Goal: Transaction & Acquisition: Purchase product/service

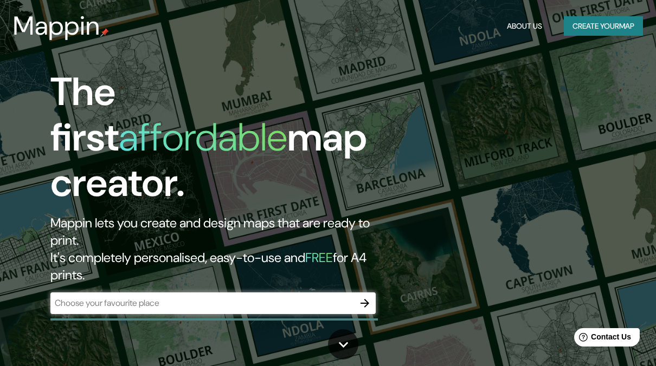
click at [221, 293] on div "​" at bounding box center [212, 304] width 325 height 22
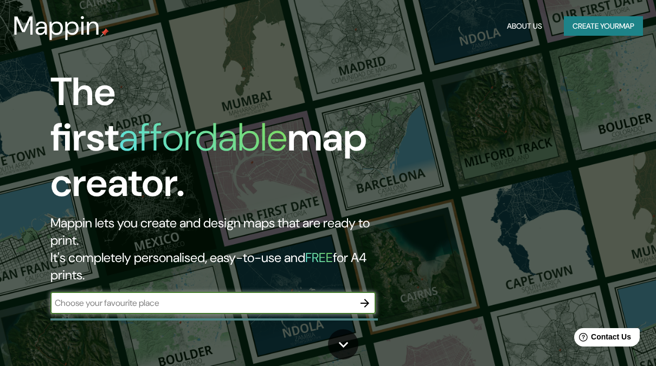
click at [367, 297] on icon "button" at bounding box center [364, 303] width 13 height 13
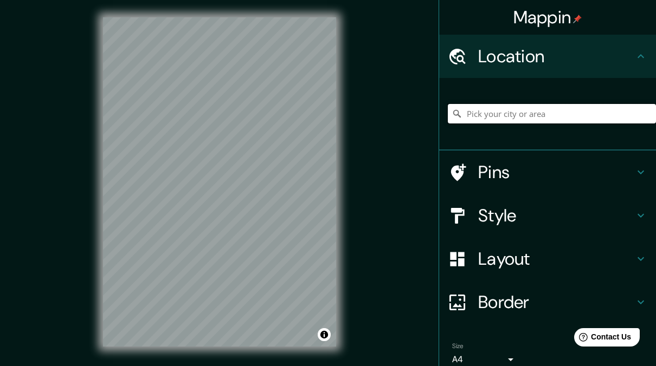
click at [475, 122] on input "Pick your city or area" at bounding box center [552, 114] width 208 height 20
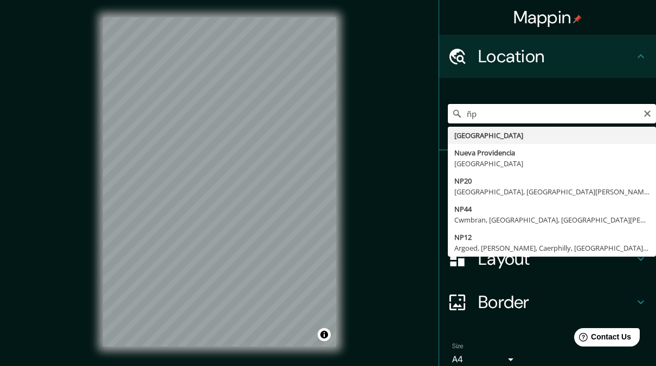
type input "ñ"
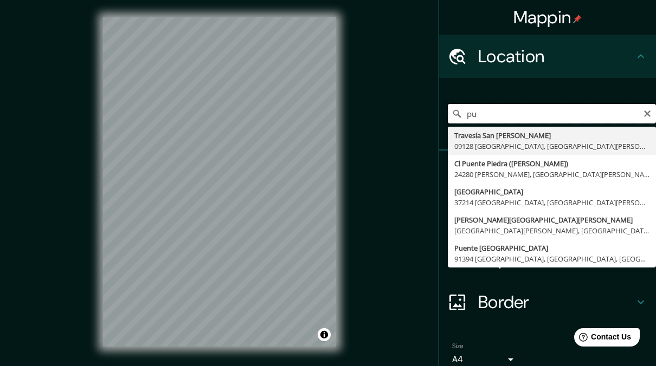
type input "p"
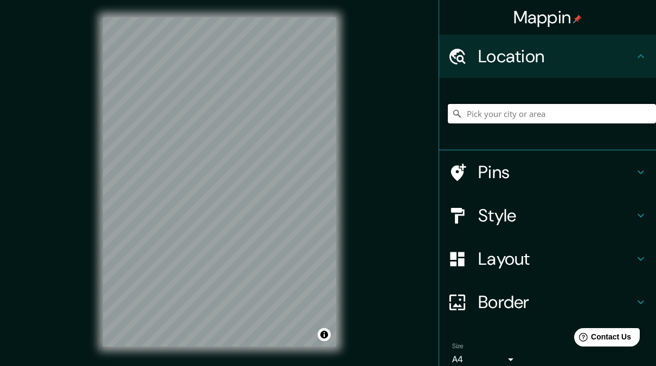
paste input "V. Gallinazos - Terreno Rústico Mz. S/N Lt. 13-A ADV Zona 4 Sector 6, Puente Pi…"
click at [548, 116] on input "Lituania" at bounding box center [552, 114] width 208 height 20
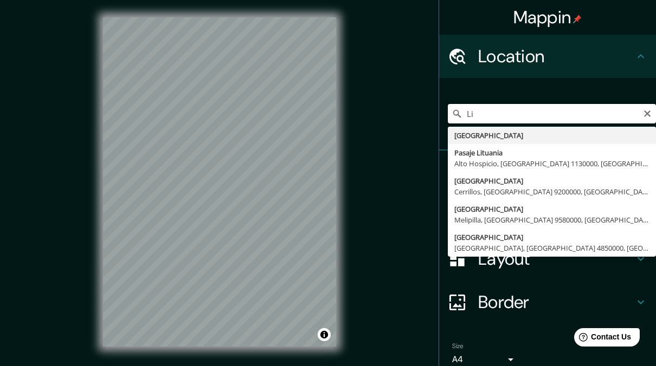
type input "L"
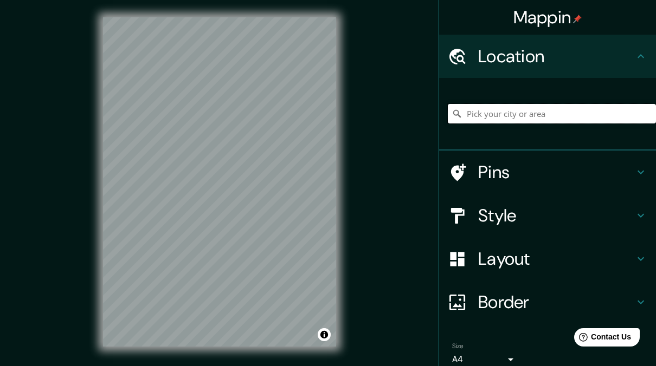
paste input "V. Gallinazos - Terreno Rústico Mz. S/N Lt. 13-A ADV Zona 4 Sector 6, Puente Pi…"
click at [548, 116] on input "Lituania" at bounding box center [552, 114] width 208 height 20
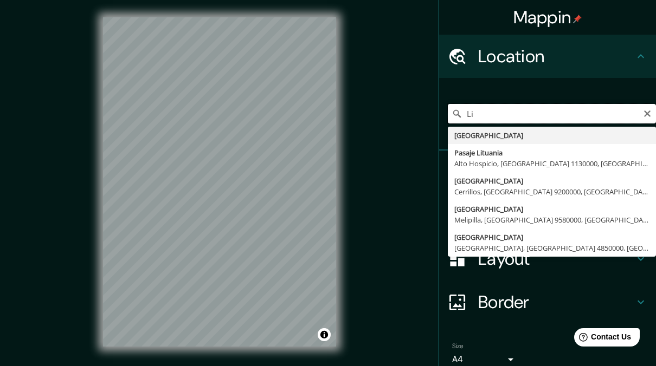
type input "L"
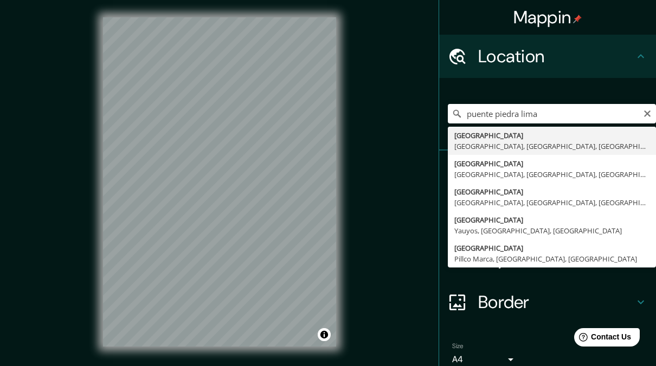
type input "[GEOGRAPHIC_DATA], [GEOGRAPHIC_DATA], [GEOGRAPHIC_DATA], [GEOGRAPHIC_DATA]"
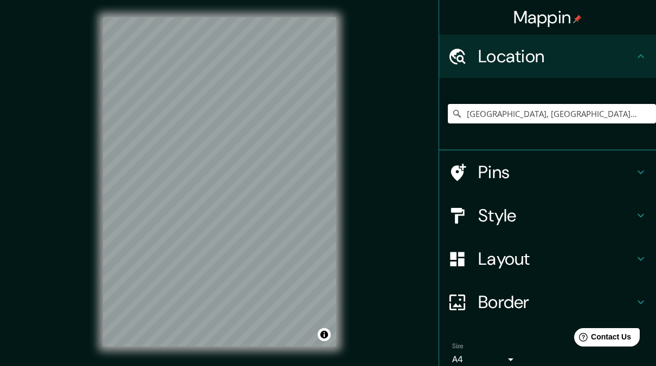
click at [99, 259] on div "© Mapbox © OpenStreetMap Improve this map" at bounding box center [220, 182] width 268 height 364
click at [643, 114] on icon "Clear" at bounding box center [647, 113] width 9 height 9
paste input "TRANQUERA DE LA ARBOLEDA, Av. el Capitán S/N, Puente Piedra 15121"
type input "[GEOGRAPHIC_DATA], [GEOGRAPHIC_DATA], [GEOGRAPHIC_DATA], [GEOGRAPHIC_DATA]"
click at [510, 214] on h4 "Style" at bounding box center [556, 216] width 156 height 22
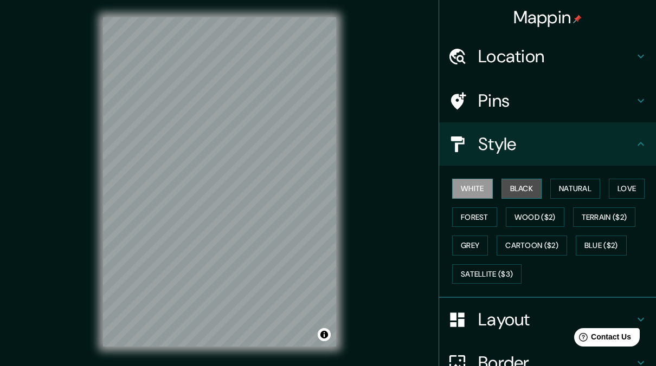
click at [501, 190] on button "Black" at bounding box center [521, 189] width 41 height 20
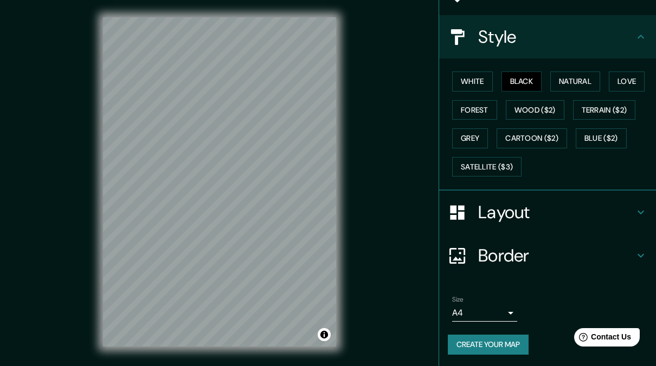
click at [513, 258] on h4 "Border" at bounding box center [556, 256] width 156 height 22
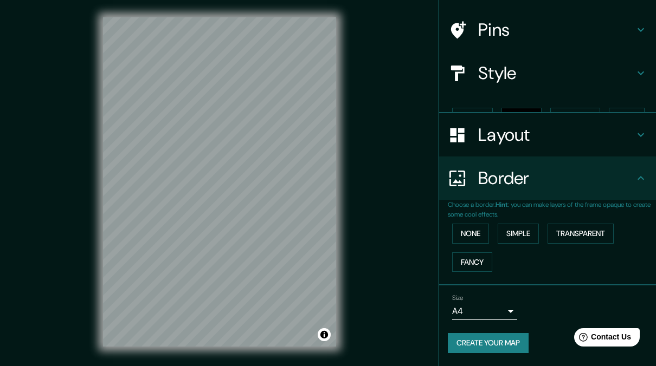
scroll to position [52, 0]
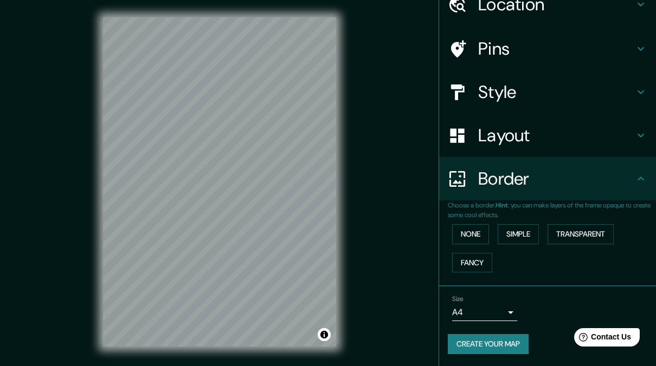
click at [483, 308] on body "Mappin Location Puente Piedra, Lima, Provincia de Lima, Perú Puente Piedra Lima…" at bounding box center [328, 183] width 656 height 366
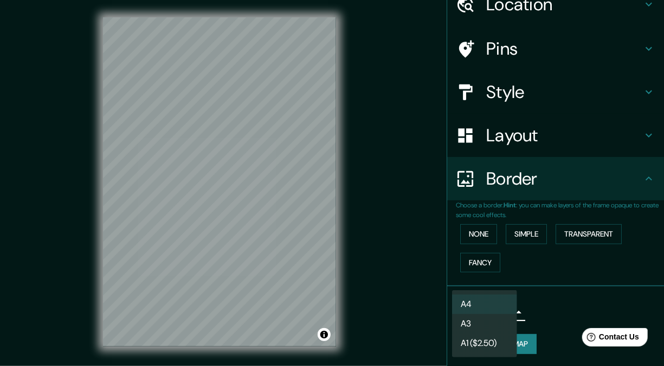
click at [478, 326] on li "A3" at bounding box center [484, 324] width 65 height 20
type input "a4"
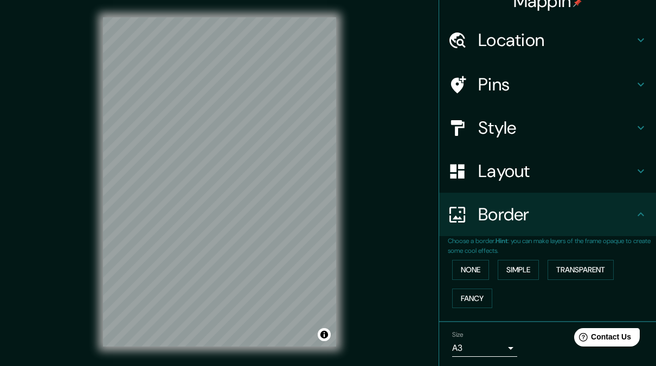
scroll to position [0, 0]
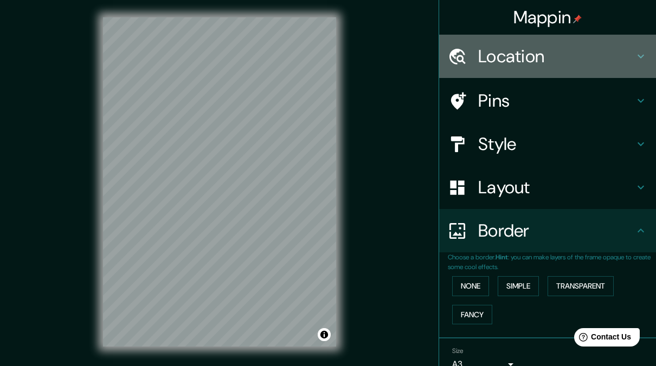
click at [508, 63] on h4 "Location" at bounding box center [556, 57] width 156 height 22
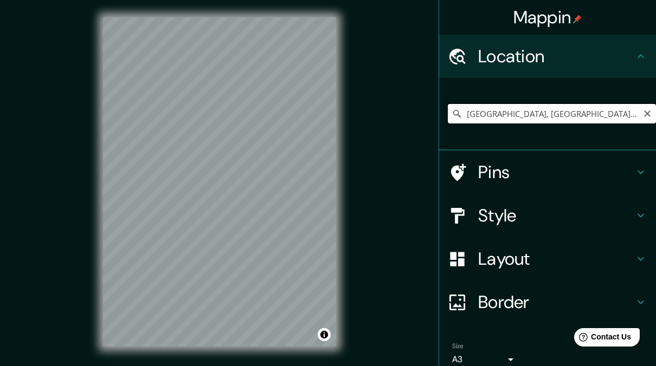
click at [625, 117] on input "[GEOGRAPHIC_DATA], [GEOGRAPHIC_DATA], [GEOGRAPHIC_DATA], [GEOGRAPHIC_DATA]" at bounding box center [552, 114] width 208 height 20
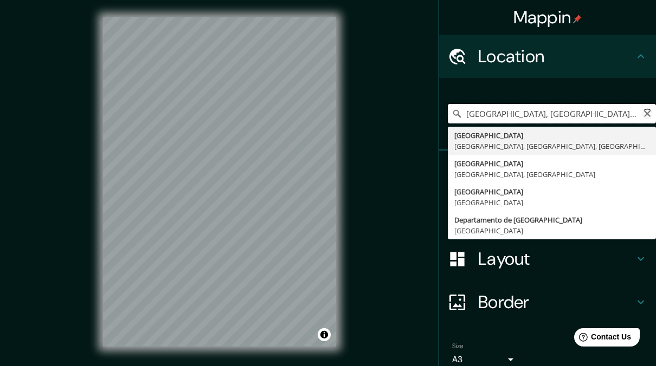
paste input "V. Gallinazos - Terreno Rústico Mz. S/N Lt. 13-A ADV Zona 4 Sector 6, Puente Pi…"
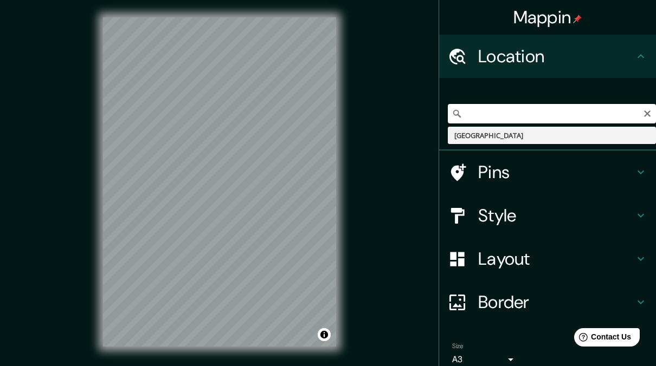
click at [552, 114] on input "Puente Piedra, Lima, Provincia de Lima, Perú V. Gallinazos - Terreno Rústico Mz…" at bounding box center [552, 114] width 208 height 20
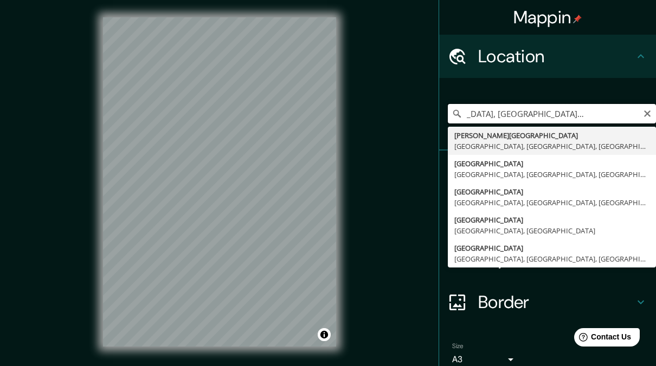
scroll to position [0, 50]
type input "Stone Bridge, Lima, Provincia de Lima, Perú"
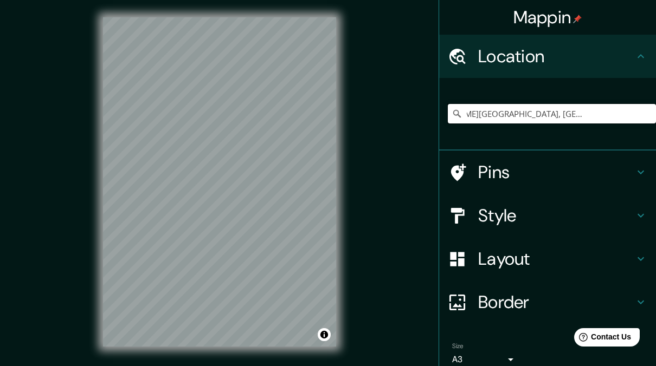
scroll to position [0, 0]
drag, startPoint x: 635, startPoint y: 115, endPoint x: 386, endPoint y: 130, distance: 249.2
click at [386, 130] on div "Mappin Location Stone Bridge, Lima, Provincia de Lima, Perú Stone Bridge Lima, …" at bounding box center [328, 191] width 656 height 382
click at [461, 115] on input "Pick your city or area" at bounding box center [552, 114] width 208 height 20
paste input "Av. el Capitán, Puente Piedra 15121"
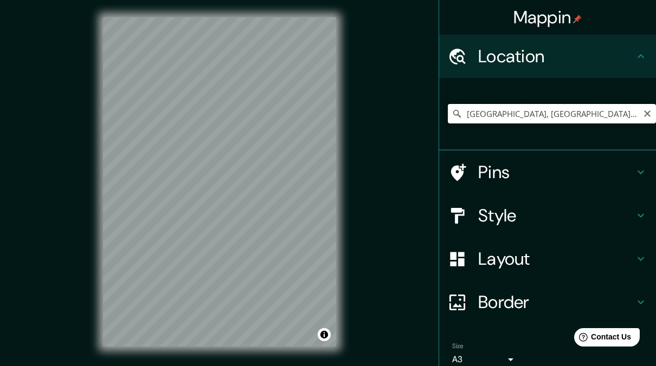
click at [508, 119] on input "[GEOGRAPHIC_DATA], [GEOGRAPHIC_DATA], [GEOGRAPHIC_DATA], [GEOGRAPHIC_DATA]" at bounding box center [552, 114] width 208 height 20
type input "[GEOGRAPHIC_DATA], [GEOGRAPHIC_DATA], [GEOGRAPHIC_DATA], [GEOGRAPHIC_DATA]"
click at [643, 111] on icon "Clear" at bounding box center [647, 113] width 9 height 9
paste input "Av. el Capitán, Puente Piedra 15121"
type input "Avenida C, Lima, Provincia de Lima, Perú"
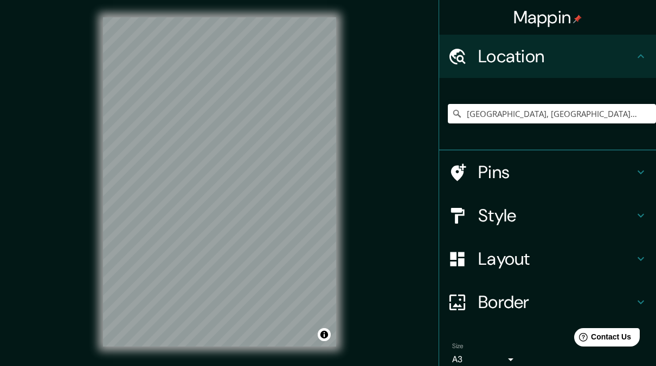
click at [560, 127] on div "Avenida C, Lima, Provincia de Lima, Perú Avenida C Lima, Provincia de Lima, Per…" at bounding box center [552, 114] width 208 height 54
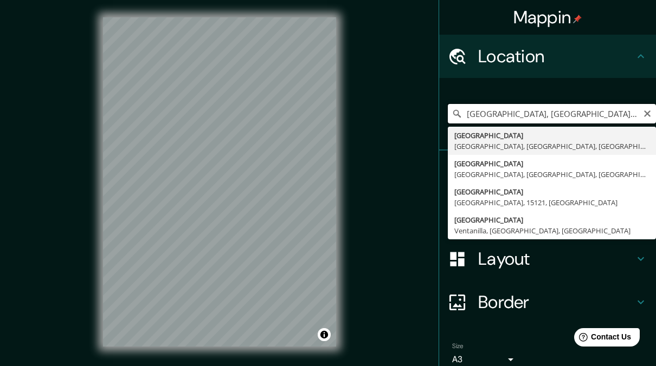
click at [580, 119] on input "Avenida C, Lima, Provincia de Lima, Perú" at bounding box center [552, 114] width 208 height 20
click at [643, 118] on icon "Clear" at bounding box center [647, 113] width 9 height 9
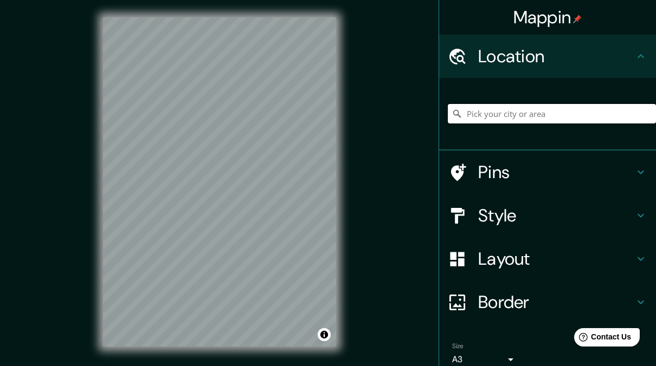
paste input "Av. el Capitán, Puente Piedra 15121"
type input "Avenida C, Lima, Provincia de Lima, Perú"
click at [644, 112] on icon "Clear" at bounding box center [647, 114] width 7 height 7
paste input "4WCV+RH Puente Piedra"
type input "[GEOGRAPHIC_DATA], [GEOGRAPHIC_DATA], [GEOGRAPHIC_DATA], [GEOGRAPHIC_DATA]"
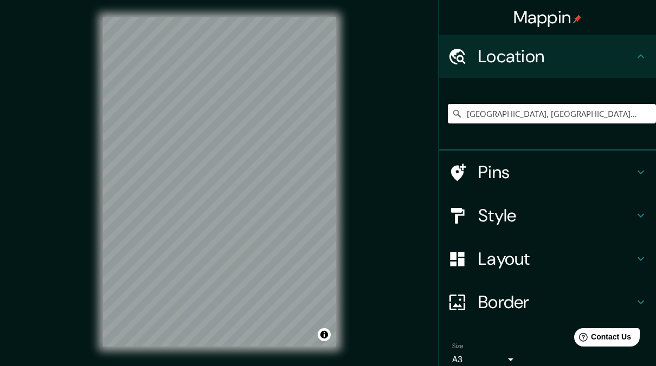
drag, startPoint x: 524, startPoint y: 111, endPoint x: 635, endPoint y: 94, distance: 112.5
click at [635, 94] on div "Puente Piedra, Lima, Provincia de Lima, Perú Puente Piedra Lima, Provincia de L…" at bounding box center [552, 114] width 208 height 54
click at [644, 113] on icon "Clear" at bounding box center [647, 114] width 7 height 7
paste input "Asociación de Propietarios las cañas, Puente Piedra 15121"
click at [644, 111] on input "[GEOGRAPHIC_DATA], [GEOGRAPHIC_DATA], [GEOGRAPHIC_DATA], [GEOGRAPHIC_DATA]" at bounding box center [552, 114] width 208 height 20
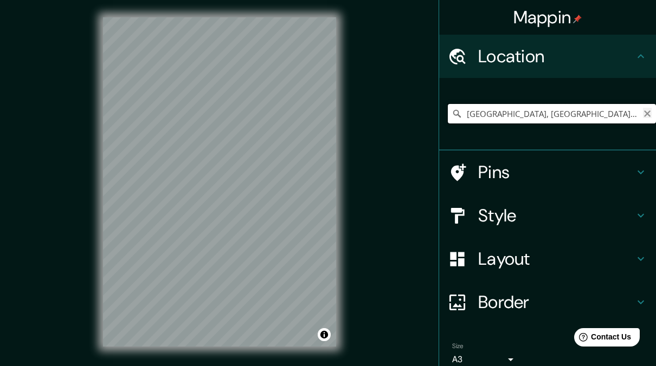
type input "[GEOGRAPHIC_DATA], [GEOGRAPHIC_DATA], [GEOGRAPHIC_DATA], [GEOGRAPHIC_DATA]"
click at [644, 111] on icon "Clear" at bounding box center [647, 114] width 7 height 7
paste input "Puente Piedra 15116"
type input "Lima, Provincia de Lima, 15116, Perú"
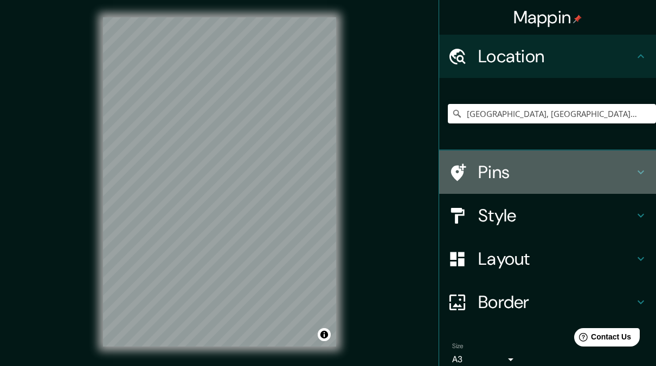
click at [483, 167] on h4 "Pins" at bounding box center [556, 173] width 156 height 22
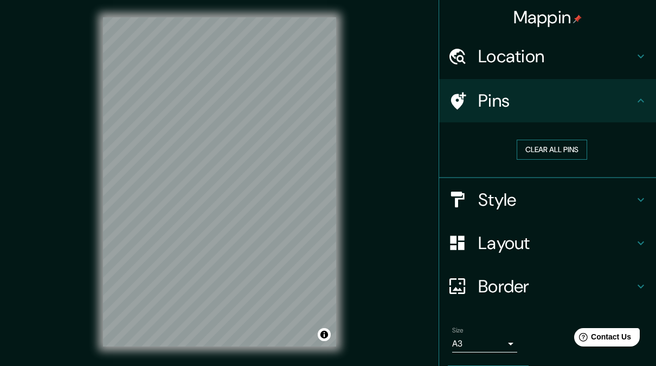
click at [540, 146] on button "Clear all pins" at bounding box center [552, 150] width 70 height 20
drag, startPoint x: 531, startPoint y: 149, endPoint x: 498, endPoint y: 150, distance: 33.1
click at [498, 150] on div "Clear all pins" at bounding box center [551, 150] width 191 height 20
click at [525, 147] on button "Clear all pins" at bounding box center [552, 150] width 70 height 20
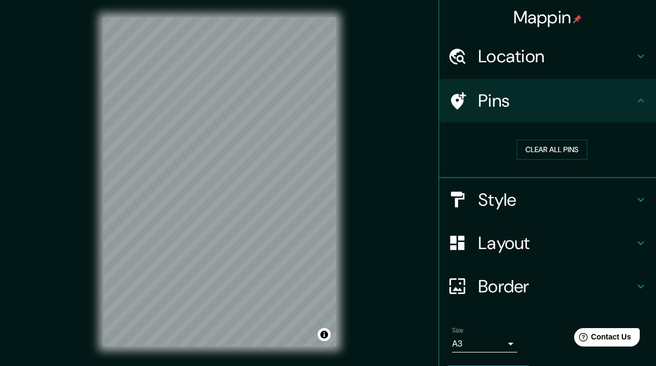
click at [493, 215] on div "Style" at bounding box center [547, 199] width 217 height 43
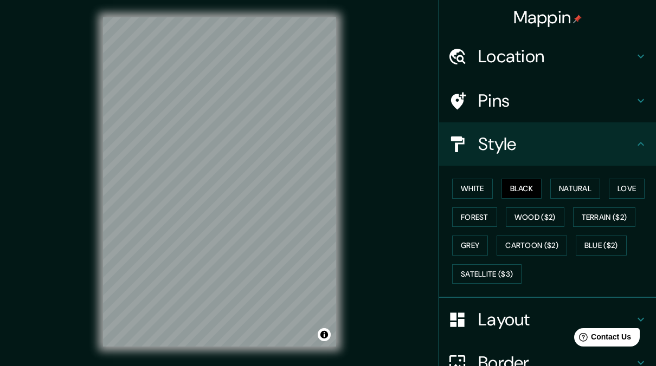
click at [494, 150] on h4 "Style" at bounding box center [556, 144] width 156 height 22
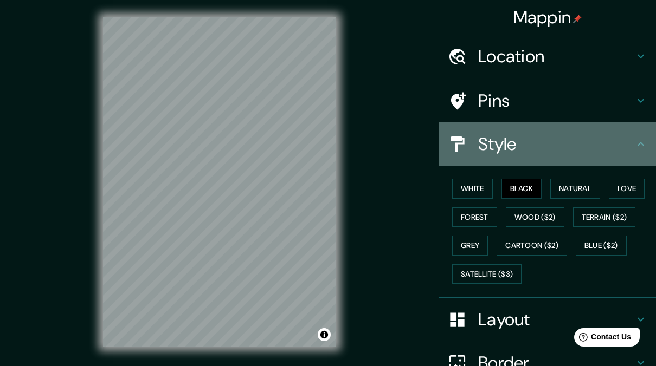
click at [624, 146] on h4 "Style" at bounding box center [556, 144] width 156 height 22
click at [634, 145] on icon at bounding box center [640, 144] width 13 height 13
click at [641, 145] on div "Style" at bounding box center [547, 143] width 217 height 43
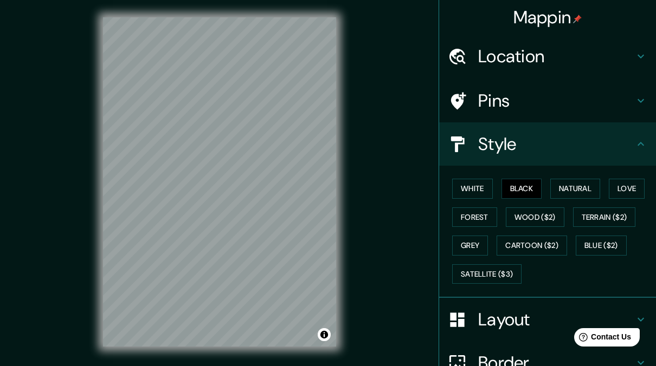
click at [554, 314] on h4 "Layout" at bounding box center [556, 320] width 156 height 22
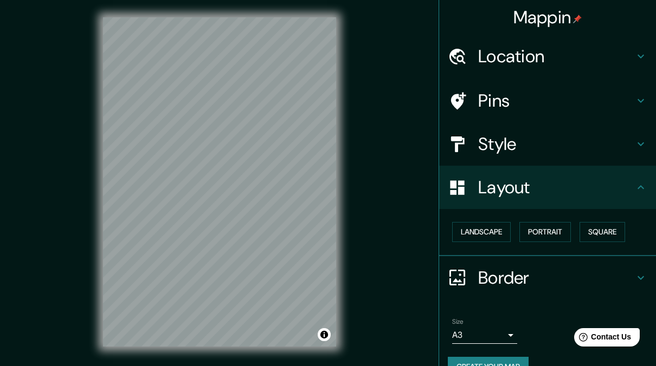
click at [482, 113] on div "Pins" at bounding box center [547, 100] width 217 height 43
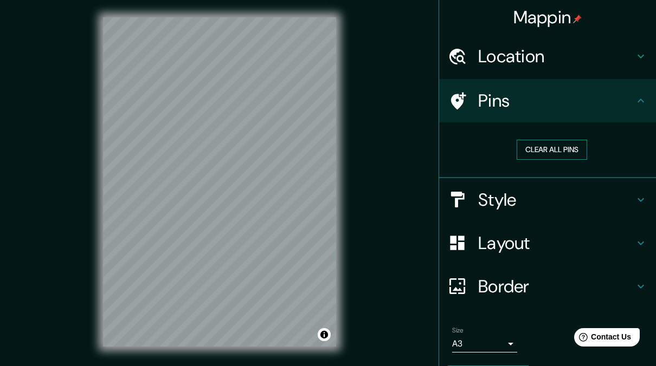
click at [525, 153] on button "Clear all pins" at bounding box center [552, 150] width 70 height 20
click at [519, 57] on h4 "Location" at bounding box center [556, 57] width 156 height 22
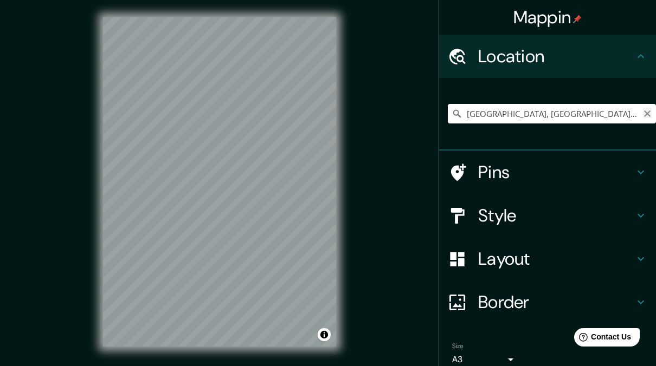
click at [643, 116] on icon "Clear" at bounding box center [647, 113] width 9 height 9
click at [599, 114] on input "Pick your city or area" at bounding box center [552, 114] width 208 height 20
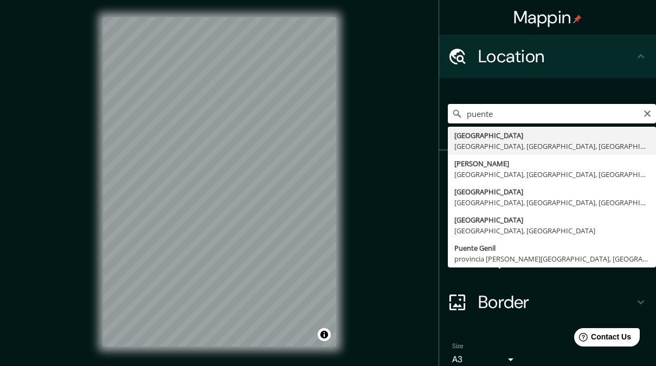
type input "[GEOGRAPHIC_DATA], [GEOGRAPHIC_DATA], [GEOGRAPHIC_DATA], [GEOGRAPHIC_DATA]"
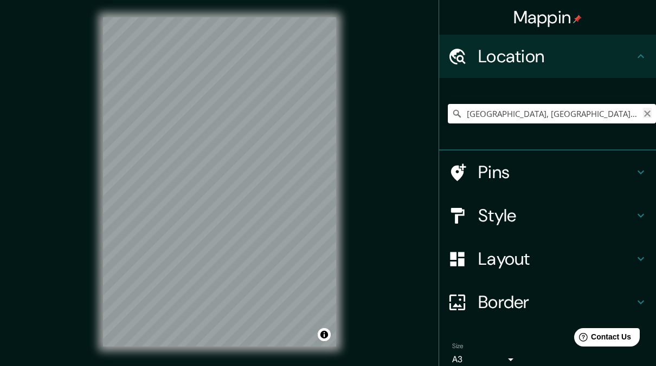
click at [643, 111] on icon "Clear" at bounding box center [647, 113] width 9 height 9
paste input "V. Gallinazos - Terreno Rústico Mz. S/N Lt. 13-A ADV Zona 4 Sector 6, Puente Pi…"
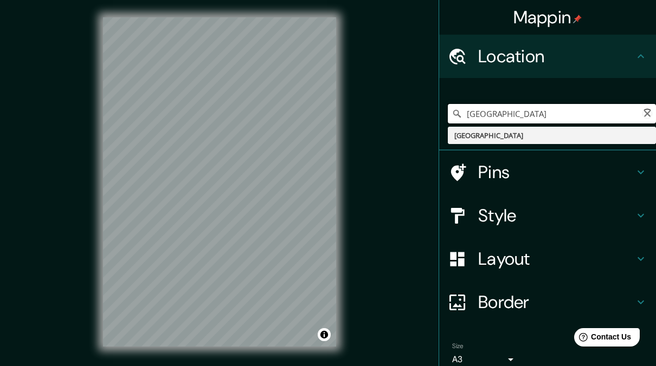
paste input "V. Gallinazos"
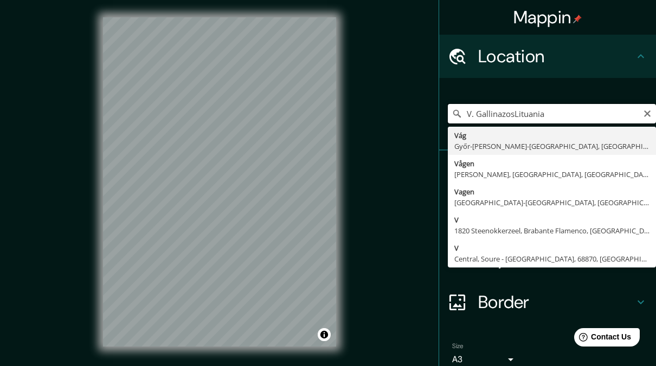
drag, startPoint x: 567, startPoint y: 109, endPoint x: 507, endPoint y: 112, distance: 60.8
click at [507, 112] on input "V. GallinazosLituania" at bounding box center [552, 114] width 208 height 20
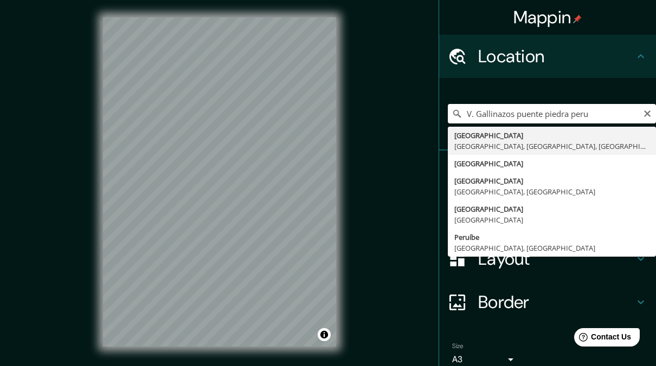
type input "[GEOGRAPHIC_DATA], [GEOGRAPHIC_DATA], [GEOGRAPHIC_DATA], [GEOGRAPHIC_DATA]"
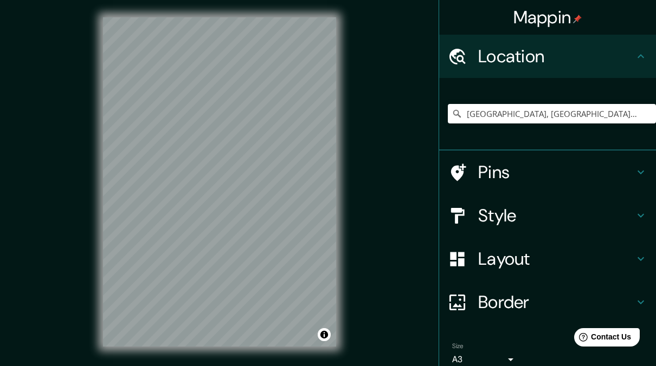
click at [506, 222] on h4 "Style" at bounding box center [556, 216] width 156 height 22
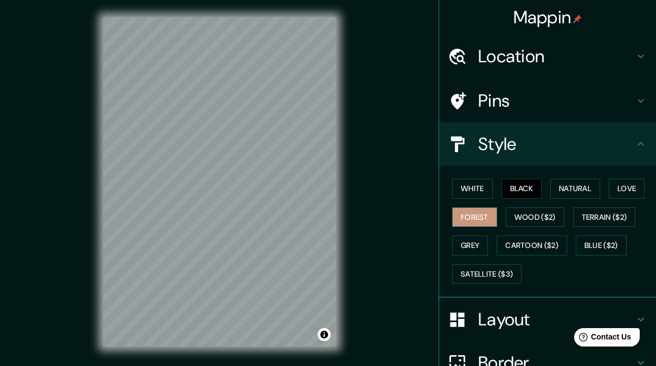
click at [468, 217] on button "Forest" at bounding box center [474, 218] width 45 height 20
click at [466, 187] on button "White" at bounding box center [472, 189] width 41 height 20
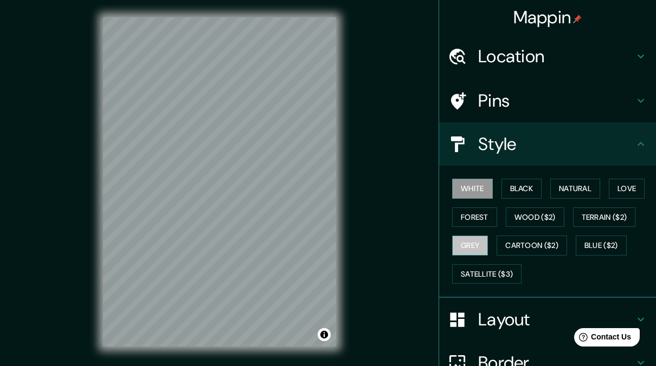
click at [469, 245] on button "Grey" at bounding box center [470, 246] width 36 height 20
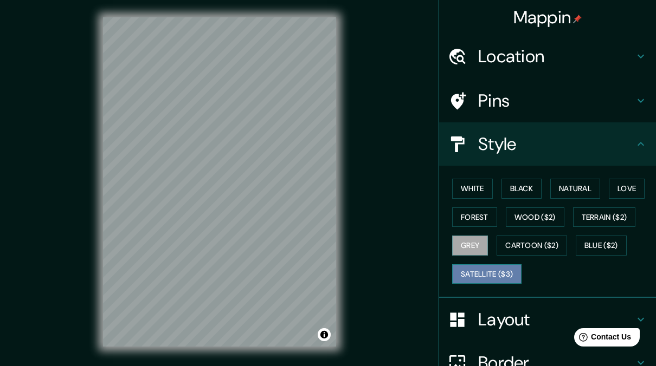
click at [485, 275] on button "Satellite ($3)" at bounding box center [486, 275] width 69 height 20
click at [528, 54] on h4 "Location" at bounding box center [556, 57] width 156 height 22
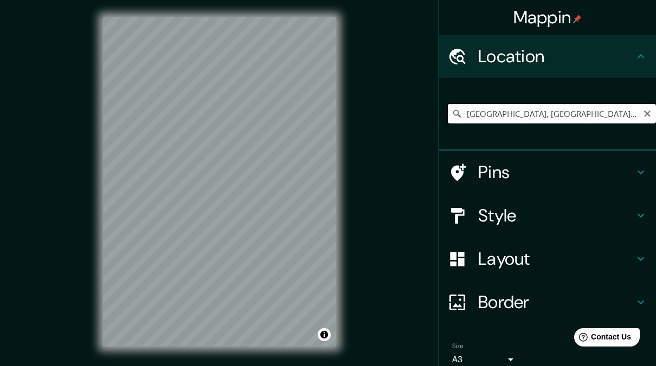
click at [526, 108] on input "[GEOGRAPHIC_DATA], [GEOGRAPHIC_DATA], [GEOGRAPHIC_DATA], [GEOGRAPHIC_DATA]" at bounding box center [552, 114] width 208 height 20
drag, startPoint x: 557, startPoint y: 121, endPoint x: 638, endPoint y: 116, distance: 82.0
click at [638, 116] on div "[GEOGRAPHIC_DATA], [GEOGRAPHIC_DATA], [GEOGRAPHIC_DATA], [GEOGRAPHIC_DATA]" at bounding box center [552, 114] width 208 height 20
click at [628, 113] on input "[GEOGRAPHIC_DATA], [GEOGRAPHIC_DATA], [GEOGRAPHIC_DATA], [GEOGRAPHIC_DATA]" at bounding box center [552, 114] width 208 height 20
click at [643, 113] on icon "Clear" at bounding box center [647, 113] width 9 height 9
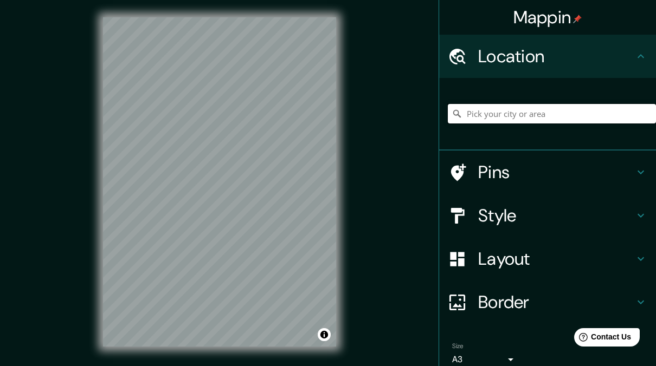
paste input "V. Gallinazos"
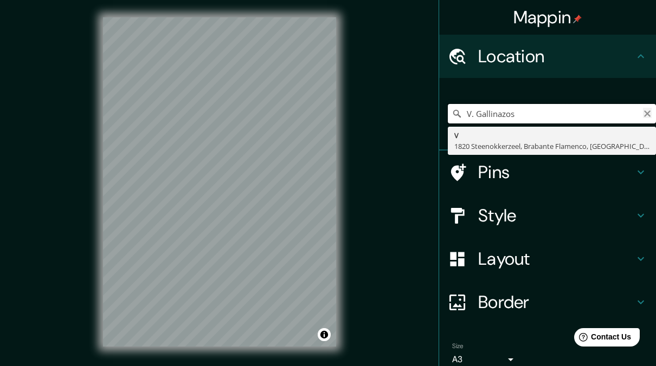
type input "V. Gallinazos"
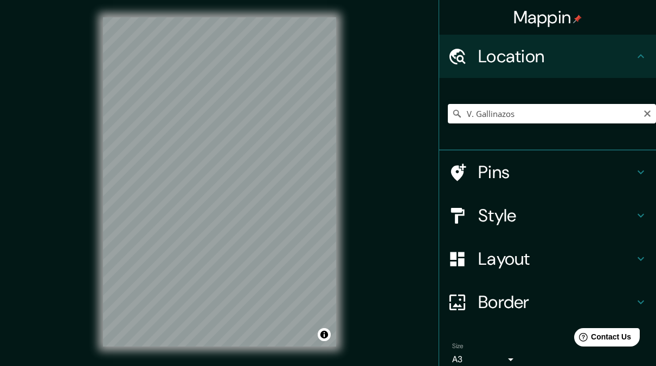
drag, startPoint x: 640, startPoint y: 112, endPoint x: 628, endPoint y: 113, distance: 12.0
click at [644, 112] on icon "Clear" at bounding box center [647, 114] width 7 height 7
drag, startPoint x: 517, startPoint y: 114, endPoint x: 482, endPoint y: 114, distance: 34.7
click at [482, 114] on input "Pick your city or area" at bounding box center [552, 114] width 208 height 20
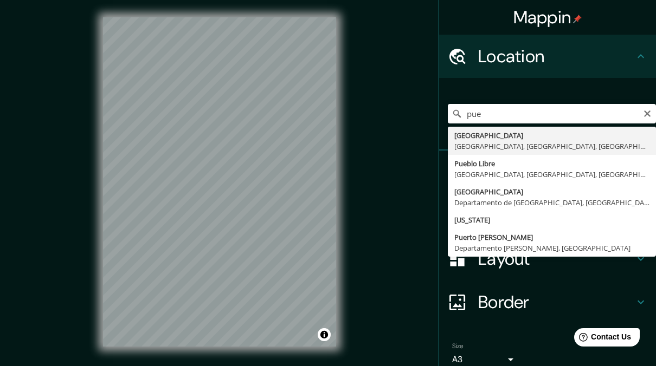
type input "[GEOGRAPHIC_DATA], [GEOGRAPHIC_DATA], [GEOGRAPHIC_DATA], [GEOGRAPHIC_DATA]"
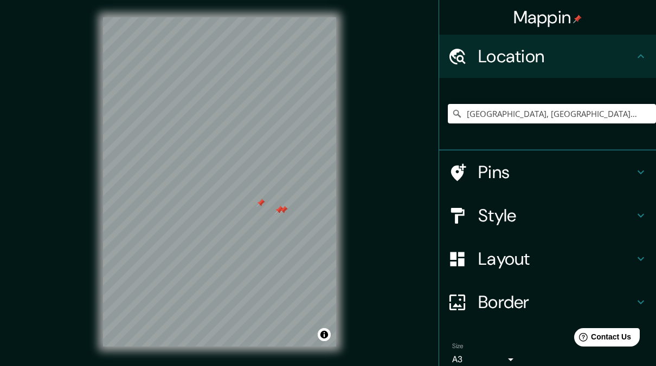
drag, startPoint x: 93, startPoint y: 243, endPoint x: 279, endPoint y: 213, distance: 188.3
click at [279, 213] on div at bounding box center [279, 210] width 9 height 9
click at [279, 212] on div at bounding box center [279, 210] width 9 height 9
drag, startPoint x: 279, startPoint y: 212, endPoint x: 286, endPoint y: 208, distance: 8.3
click at [286, 208] on div at bounding box center [283, 210] width 9 height 9
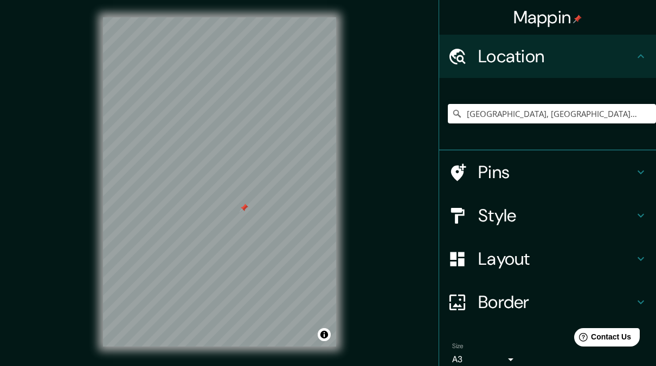
click at [516, 184] on div "Pins" at bounding box center [547, 172] width 217 height 43
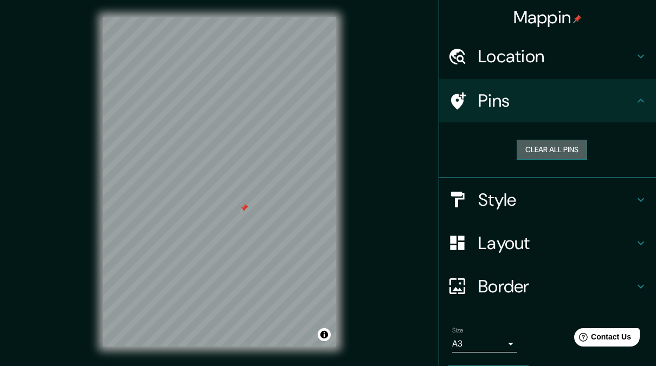
click at [523, 152] on button "Clear all pins" at bounding box center [552, 150] width 70 height 20
click at [522, 153] on button "Clear all pins" at bounding box center [552, 150] width 70 height 20
click at [499, 242] on h4 "Layout" at bounding box center [556, 244] width 156 height 22
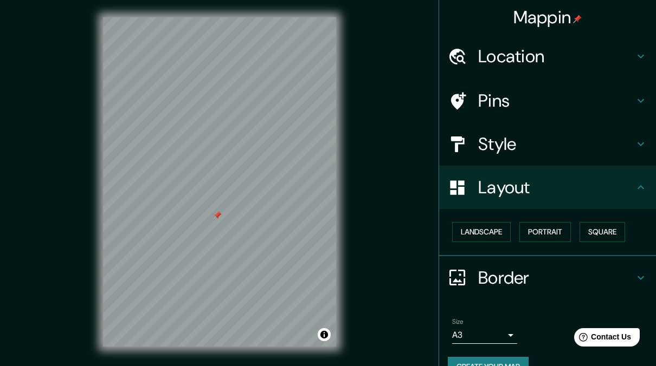
click at [491, 144] on h4 "Style" at bounding box center [556, 144] width 156 height 22
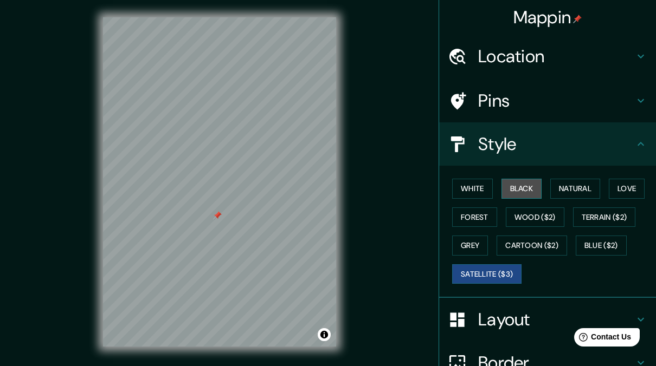
click at [506, 188] on button "Black" at bounding box center [521, 189] width 41 height 20
click at [486, 269] on button "Satellite ($3)" at bounding box center [486, 275] width 69 height 20
click at [506, 187] on button "Black" at bounding box center [521, 189] width 41 height 20
click at [481, 272] on button "Satellite ($3)" at bounding box center [486, 275] width 69 height 20
click at [523, 190] on button "Black" at bounding box center [521, 189] width 41 height 20
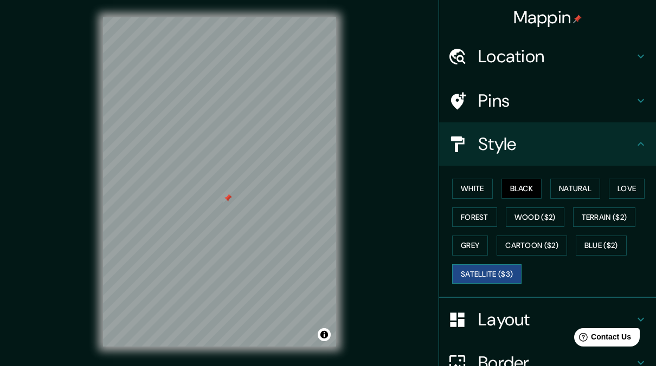
click at [499, 275] on button "Satellite ($3)" at bounding box center [486, 275] width 69 height 20
click at [501, 188] on button "Black" at bounding box center [521, 189] width 41 height 20
click at [485, 273] on button "Satellite ($3)" at bounding box center [486, 275] width 69 height 20
click at [475, 186] on button "White" at bounding box center [472, 189] width 41 height 20
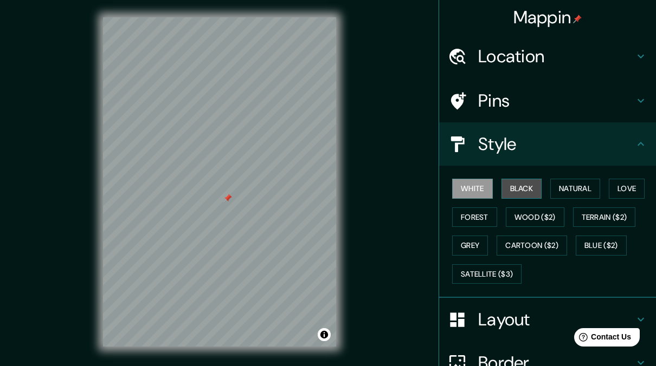
click at [521, 190] on button "Black" at bounding box center [521, 189] width 41 height 20
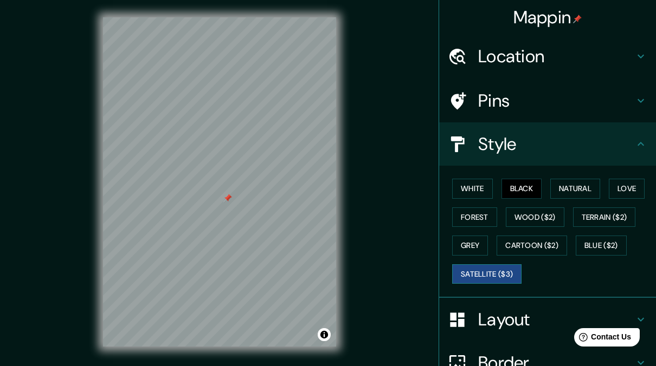
click at [484, 270] on button "Satellite ($3)" at bounding box center [486, 275] width 69 height 20
click at [519, 183] on button "Black" at bounding box center [521, 189] width 41 height 20
click at [452, 272] on button "Satellite ($3)" at bounding box center [486, 275] width 69 height 20
click at [515, 186] on button "Black" at bounding box center [521, 189] width 41 height 20
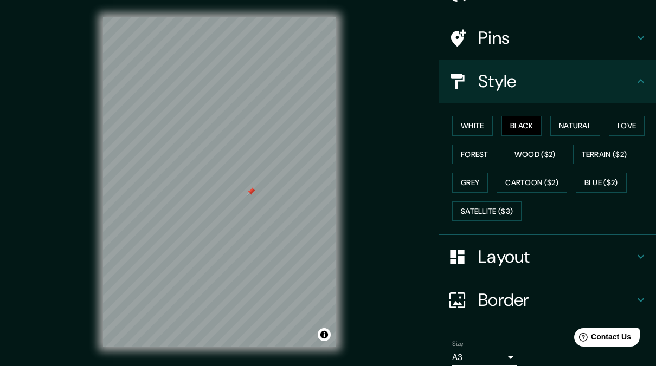
scroll to position [107, 0]
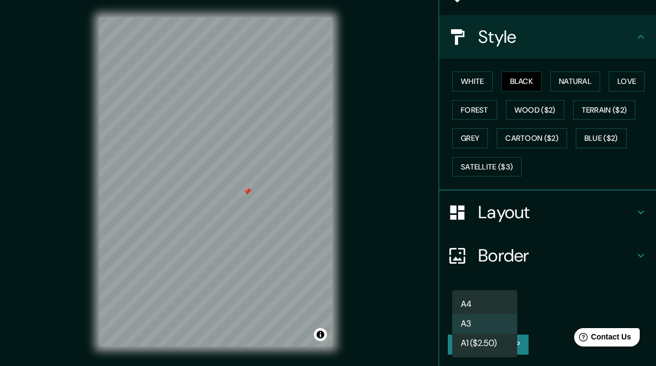
click at [496, 312] on body "Mappin Location Puente Piedra, Lima, Provincia de Lima, Perú Pins Style White B…" at bounding box center [328, 183] width 656 height 366
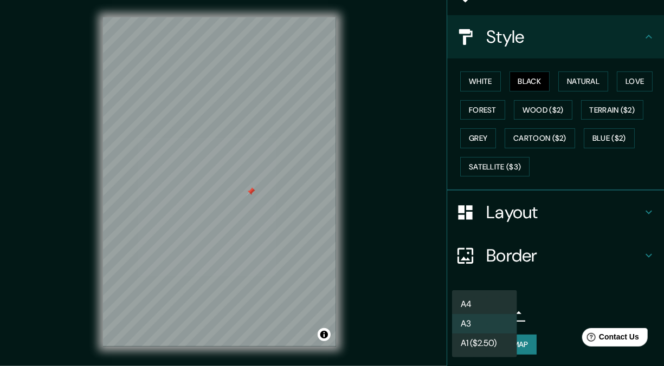
click at [485, 321] on li "A3" at bounding box center [484, 324] width 65 height 20
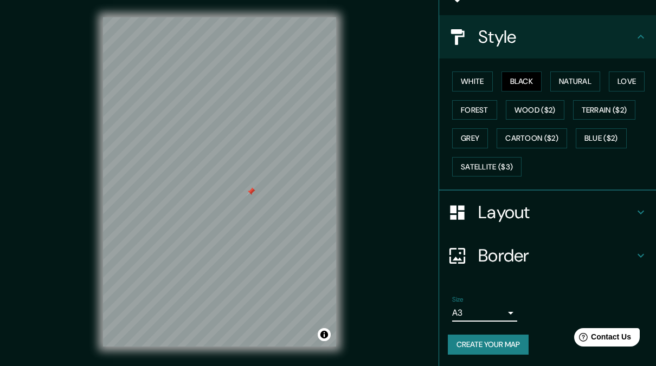
click at [486, 342] on button "Create your map" at bounding box center [488, 345] width 81 height 20
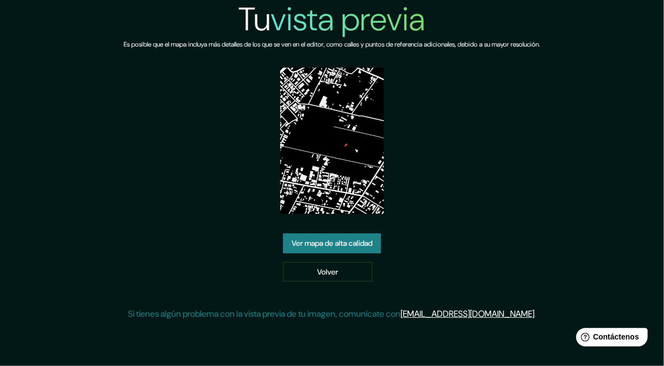
click at [367, 250] on font "Ver mapa de alta calidad" at bounding box center [332, 244] width 81 height 14
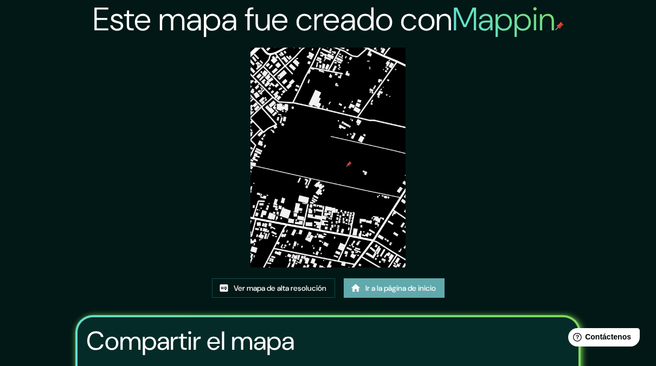
click at [386, 283] on font "Ir a la página de inicio" at bounding box center [400, 289] width 70 height 14
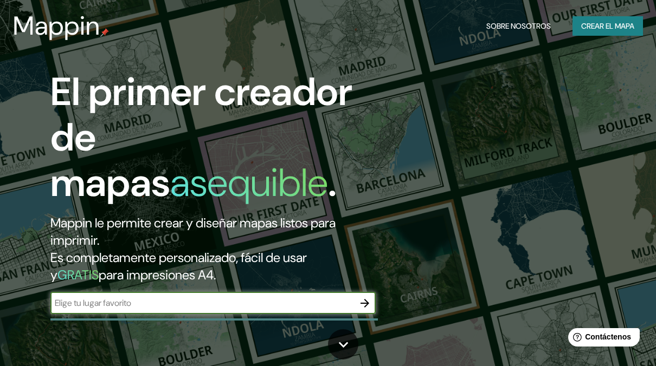
scroll to position [54, 0]
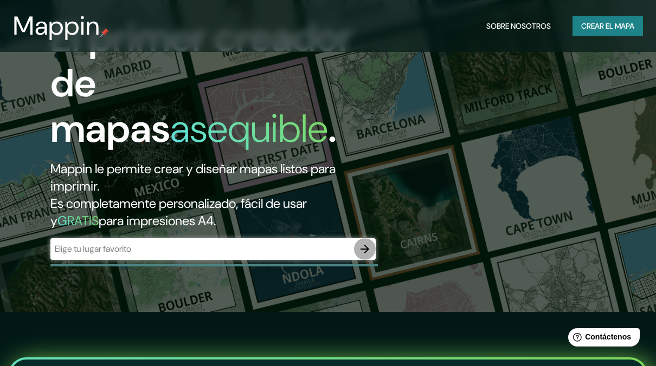
click at [363, 246] on icon "button" at bounding box center [364, 249] width 13 height 13
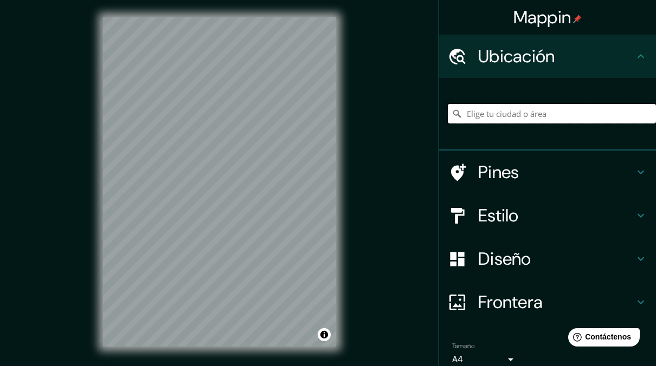
click at [483, 113] on input "Elige tu ciudad o área" at bounding box center [552, 114] width 208 height 20
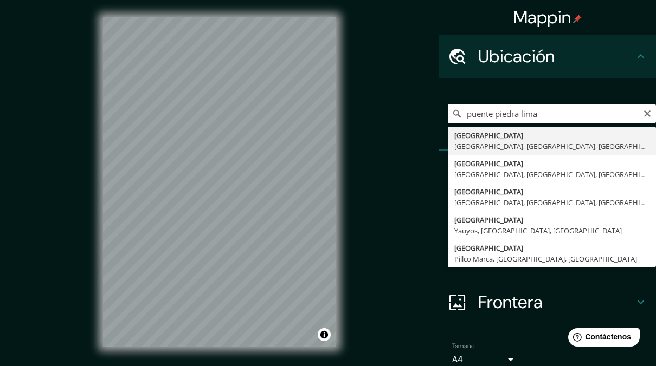
type input "[GEOGRAPHIC_DATA], [GEOGRAPHIC_DATA], [GEOGRAPHIC_DATA], [GEOGRAPHIC_DATA]"
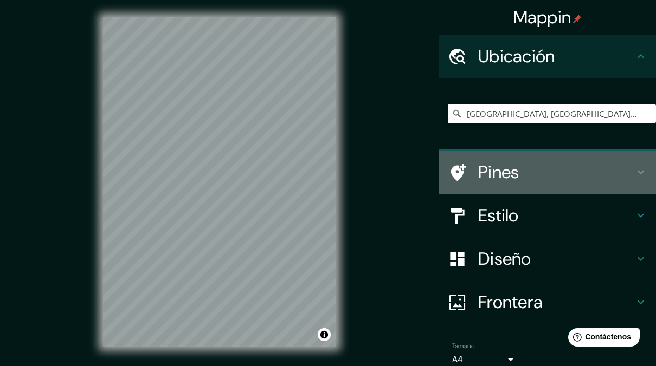
click at [536, 178] on h4 "Pines" at bounding box center [556, 173] width 156 height 22
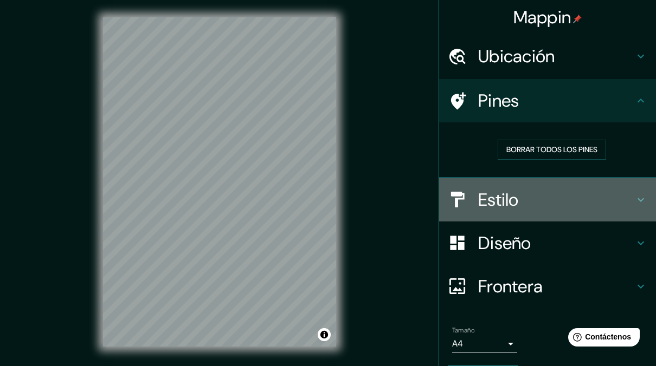
click at [536, 178] on div "Estilo" at bounding box center [547, 199] width 217 height 43
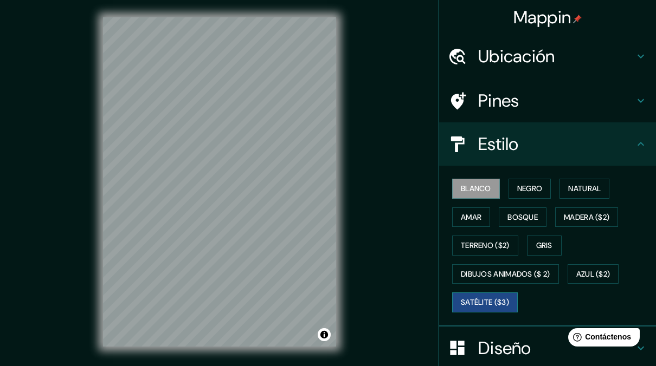
drag, startPoint x: 465, startPoint y: 311, endPoint x: 465, endPoint y: 300, distance: 10.8
click at [465, 300] on div "Blanco Negro Natural [PERSON_NAME] ($2) Terreno ($2) Gris Dibujos animados ($ 2…" at bounding box center [552, 246] width 208 height 143
click at [465, 300] on font "Satélite ($3)" at bounding box center [485, 303] width 48 height 14
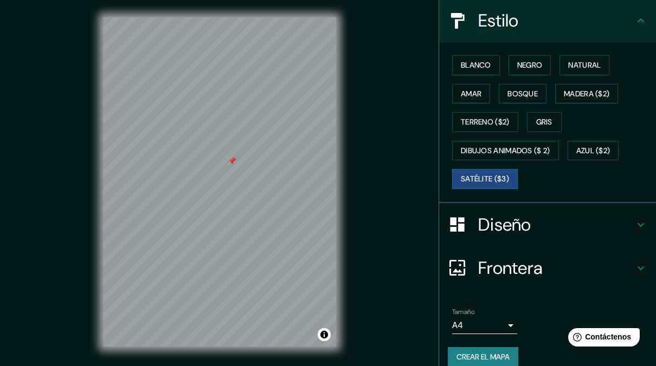
scroll to position [135, 0]
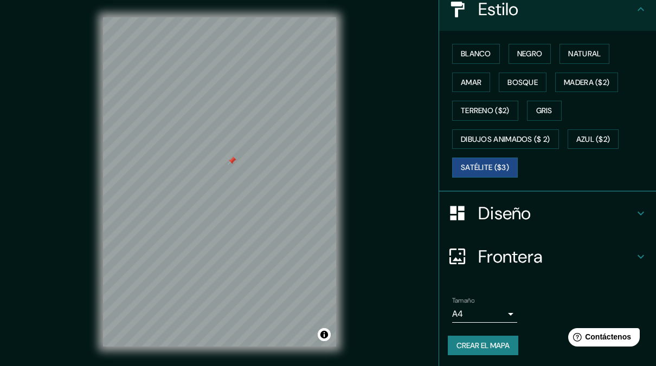
click at [492, 204] on h4 "Diseño" at bounding box center [556, 214] width 156 height 22
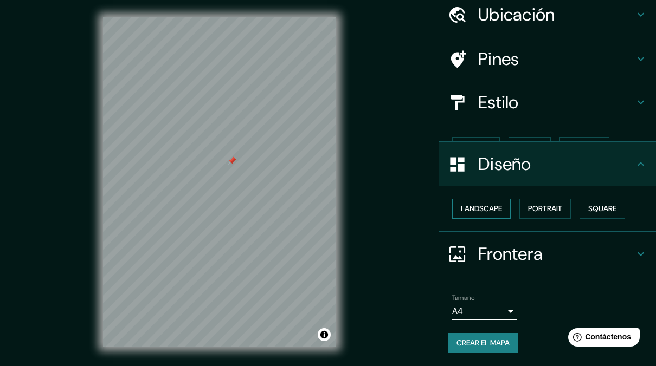
scroll to position [23, 0]
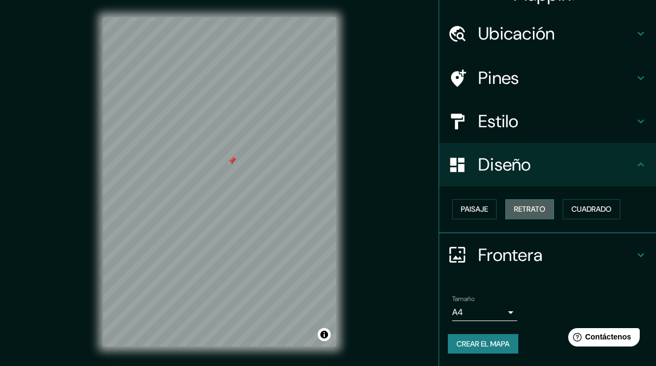
click at [514, 209] on font "Retrato" at bounding box center [529, 210] width 31 height 14
click at [483, 207] on button "Paisaje" at bounding box center [474, 209] width 44 height 20
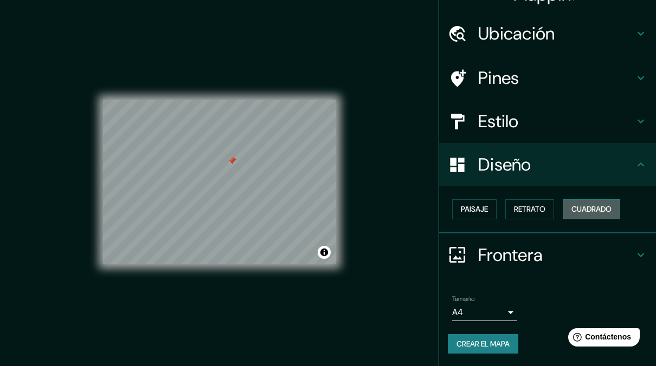
click at [581, 205] on font "Cuadrado" at bounding box center [591, 210] width 40 height 14
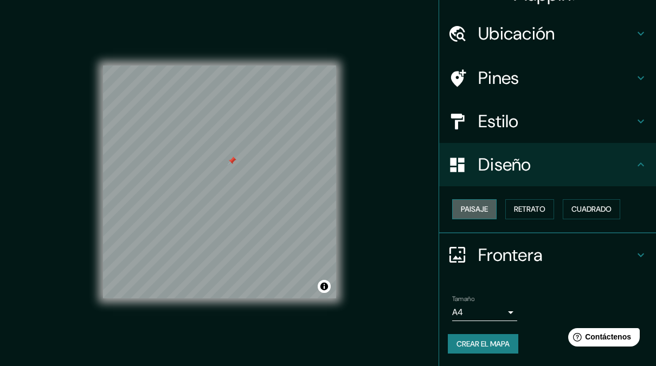
click at [466, 209] on font "Paisaje" at bounding box center [474, 210] width 27 height 14
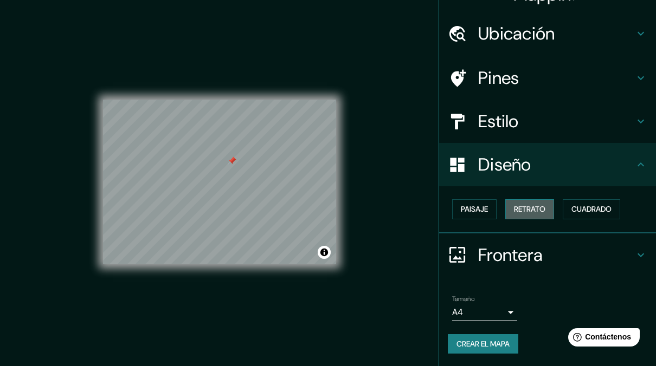
click at [505, 202] on button "Retrato" at bounding box center [529, 209] width 49 height 20
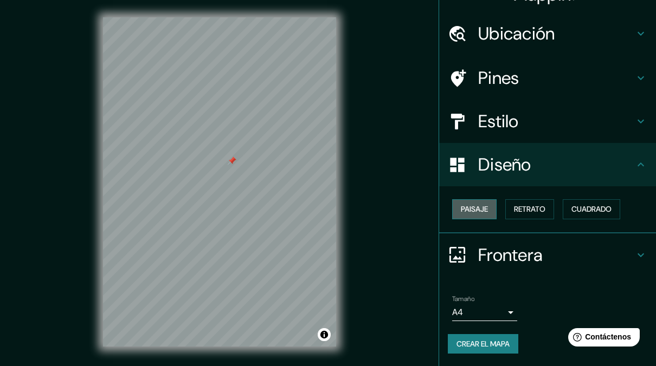
click at [473, 206] on font "Paisaje" at bounding box center [474, 210] width 27 height 14
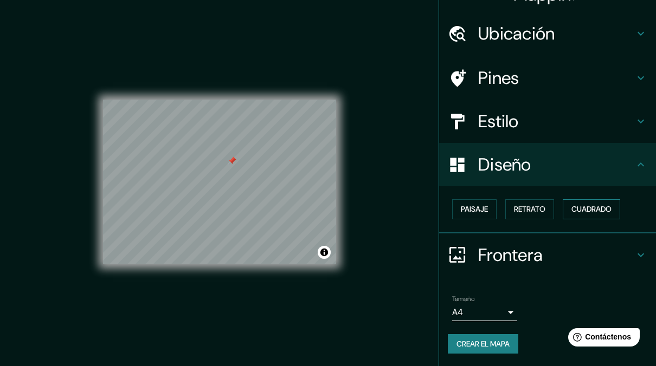
click at [597, 208] on font "Cuadrado" at bounding box center [591, 210] width 40 height 14
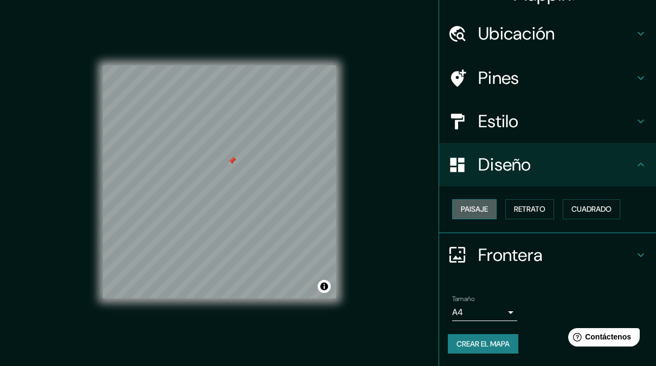
click at [461, 214] on font "Paisaje" at bounding box center [474, 210] width 27 height 14
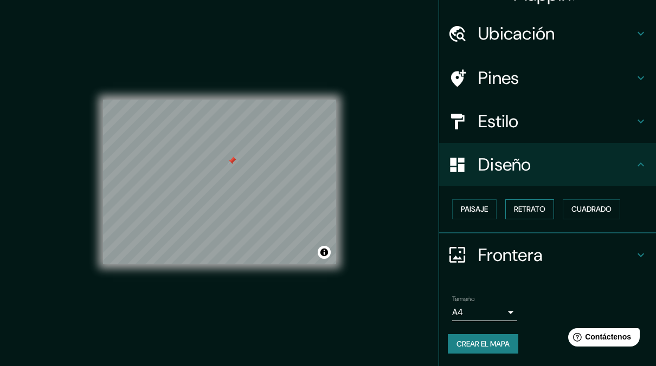
click at [525, 209] on font "Retrato" at bounding box center [529, 210] width 31 height 14
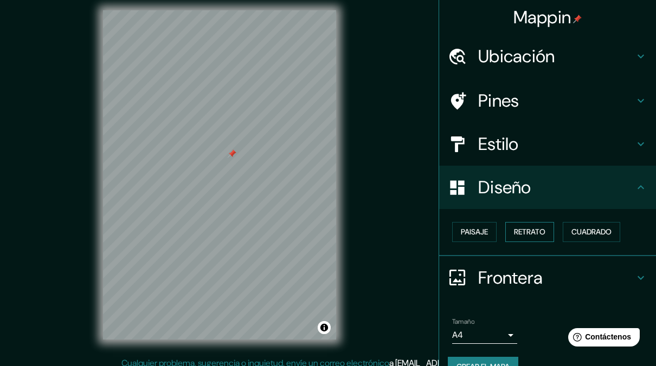
scroll to position [0, 0]
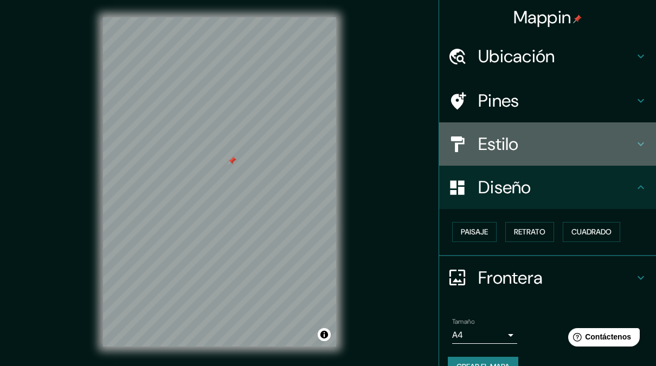
click at [517, 136] on h4 "Estilo" at bounding box center [556, 144] width 156 height 22
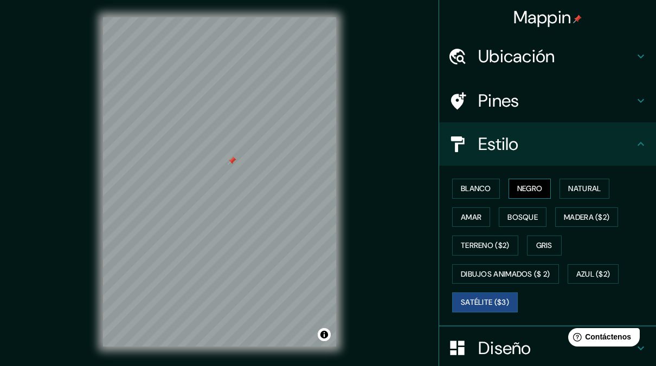
click at [517, 191] on font "Negro" at bounding box center [529, 189] width 25 height 14
click at [467, 196] on button "Blanco" at bounding box center [476, 189] width 48 height 20
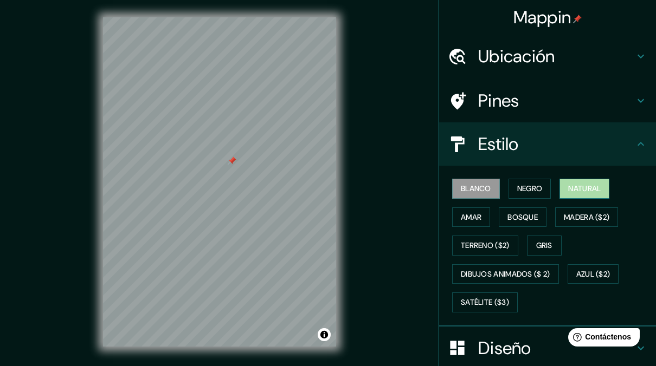
click at [577, 190] on font "Natural" at bounding box center [584, 189] width 33 height 14
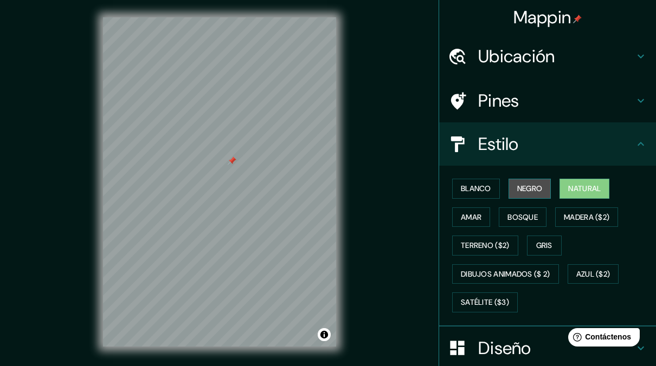
click at [517, 189] on font "Negro" at bounding box center [529, 189] width 25 height 14
click at [588, 189] on font "Natural" at bounding box center [584, 189] width 33 height 14
click at [518, 185] on font "Negro" at bounding box center [529, 189] width 25 height 14
